Goal: Task Accomplishment & Management: Manage account settings

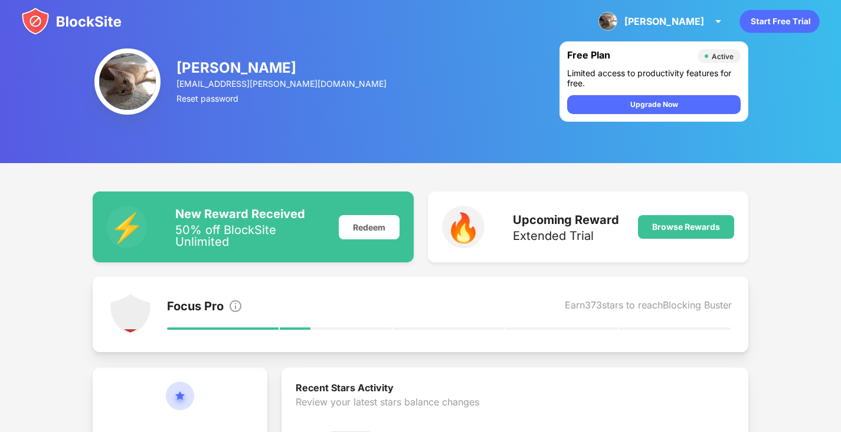
click at [83, 12] on img at bounding box center [71, 21] width 100 height 28
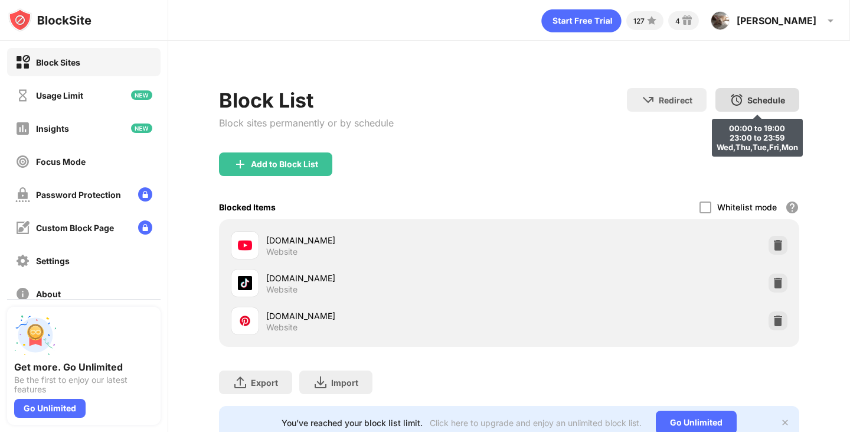
click at [716, 102] on div "Schedule 00:00 to 19:00 23:00 to 23:59 Wed,Thu,Tue,Fri,Mon" at bounding box center [758, 100] width 84 height 24
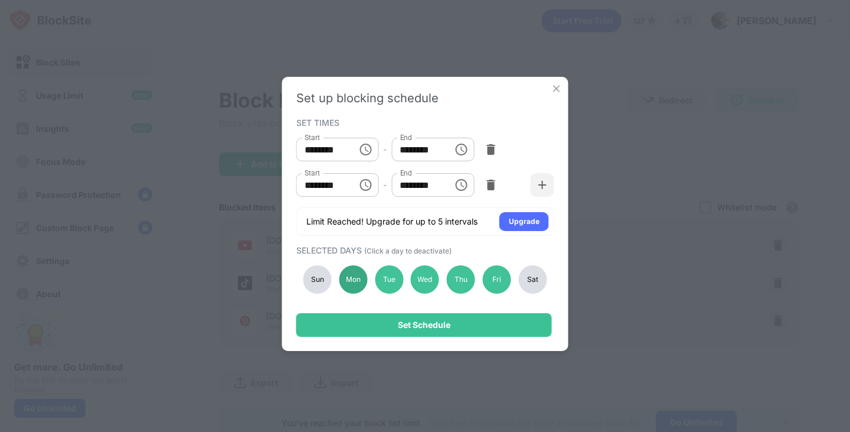
click at [348, 276] on div "Mon" at bounding box center [353, 279] width 28 height 28
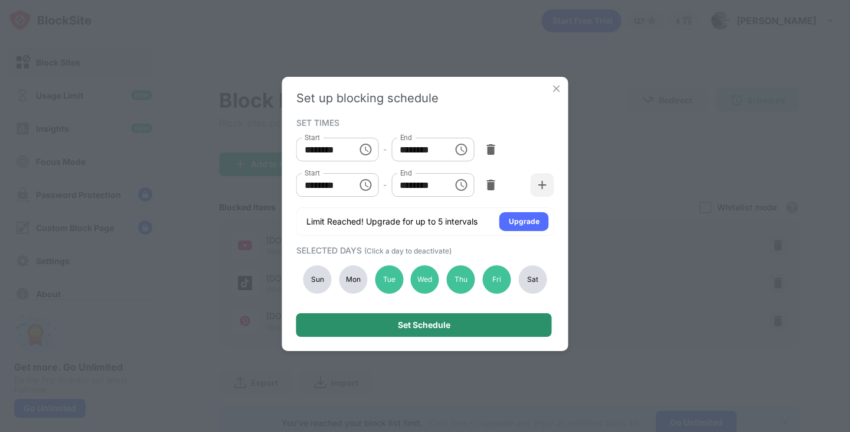
click at [391, 329] on div "Set Schedule" at bounding box center [424, 325] width 256 height 24
